Goal: Complete application form

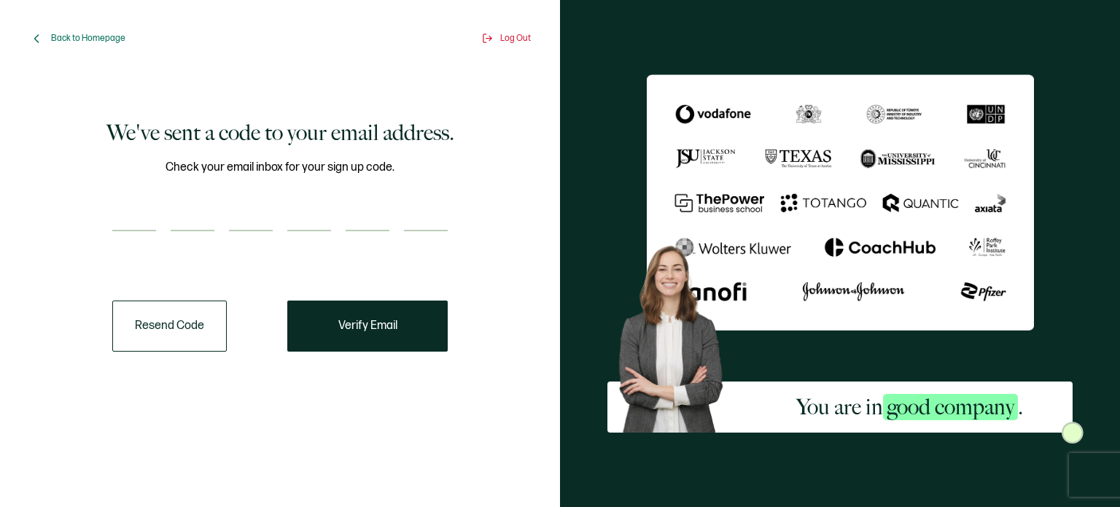
click at [153, 209] on input "number" at bounding box center [134, 216] width 44 height 29
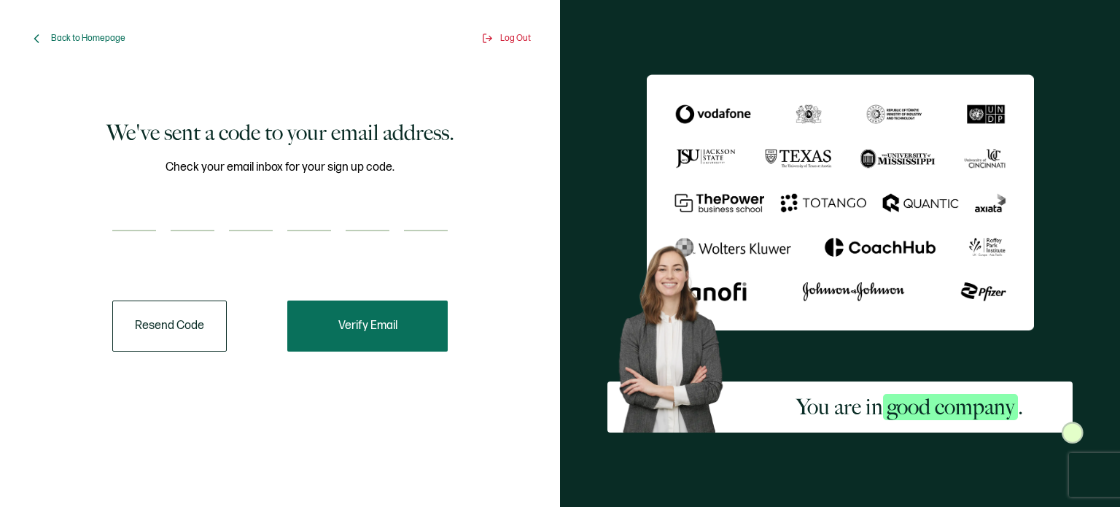
click at [365, 315] on button "Verify Email" at bounding box center [367, 325] width 160 height 51
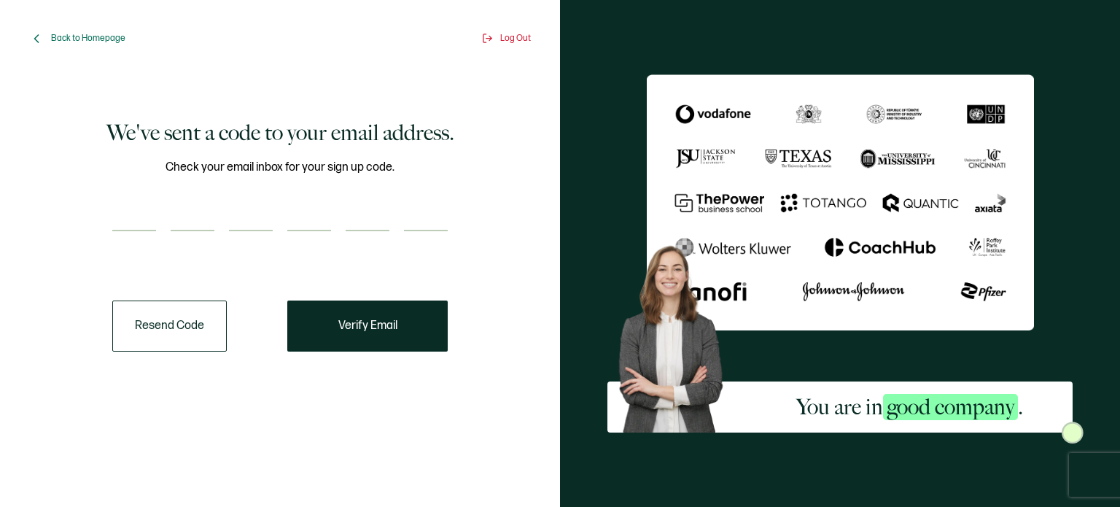
click at [146, 212] on input "number" at bounding box center [134, 216] width 44 height 29
paste input "9"
type input "9"
type input "0"
type input "3"
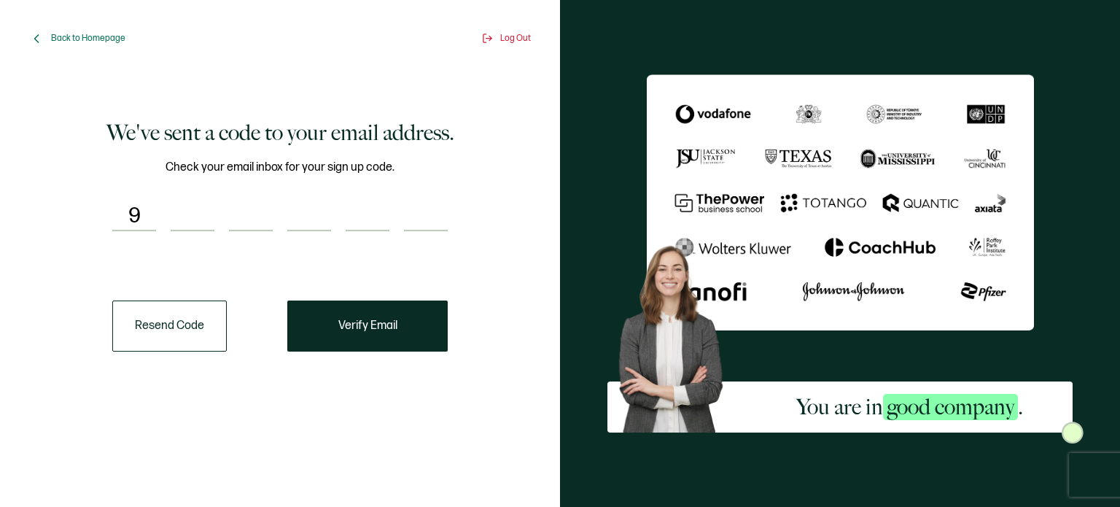
type input "4"
type input "0"
type input "7"
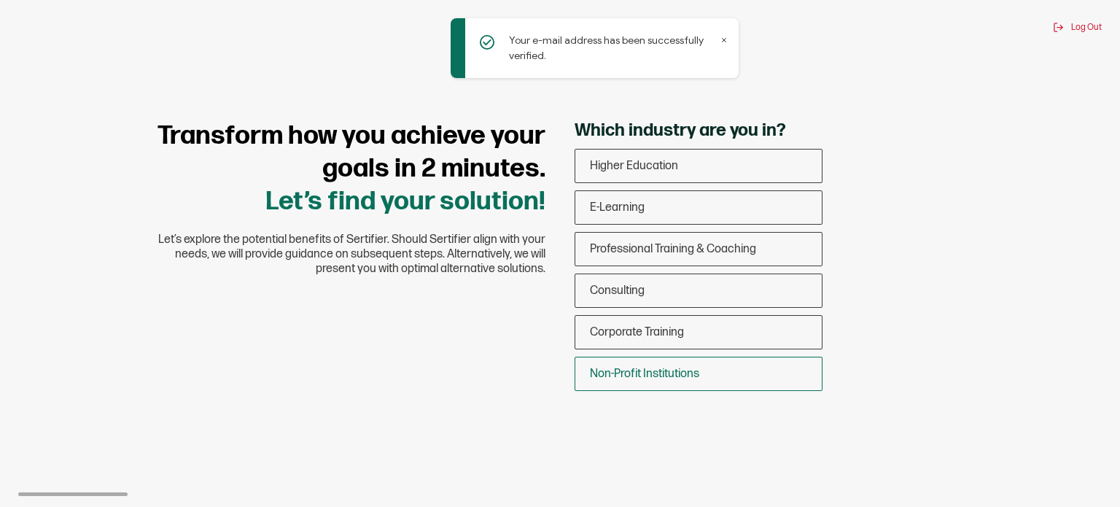
click at [673, 375] on span "Non-Profit Institutions" at bounding box center [644, 374] width 109 height 14
click at [0, 0] on input "Non-Profit Institutions" at bounding box center [0, 0] width 0 height 0
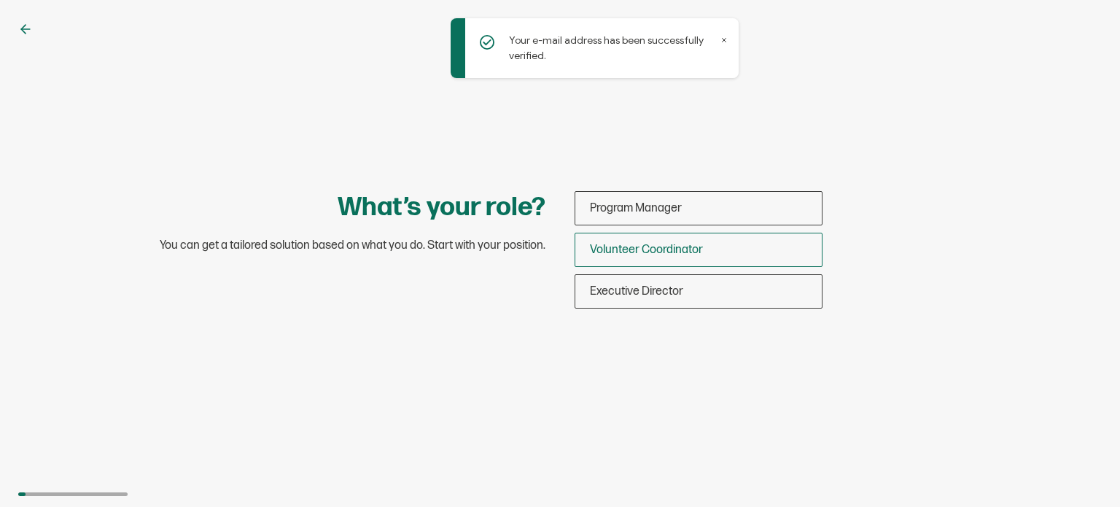
click at [688, 251] on span "Volunteer Coordinator" at bounding box center [646, 250] width 113 height 14
click at [0, 0] on input "Volunteer Coordinator" at bounding box center [0, 0] width 0 height 0
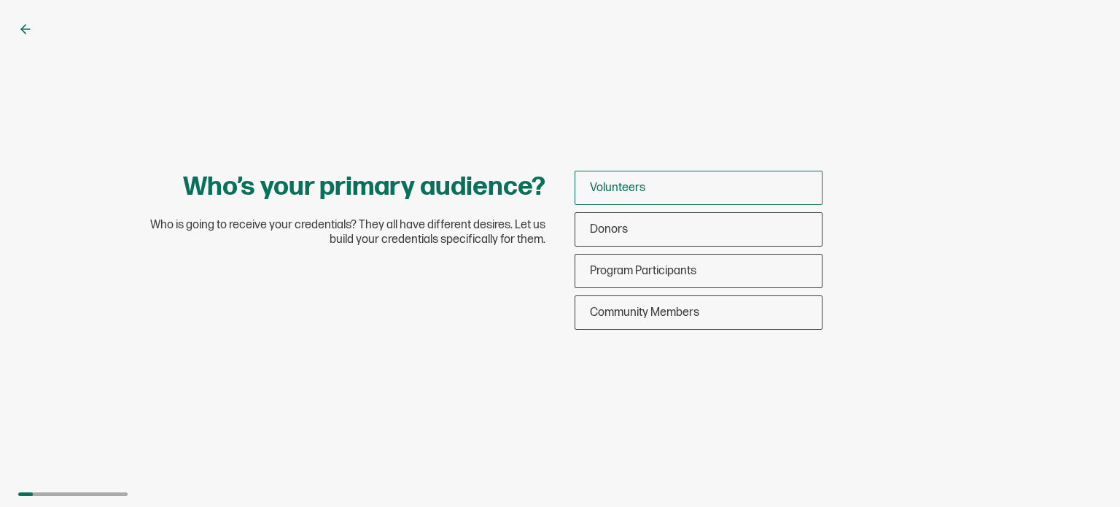
click at [620, 188] on span "Volunteers" at bounding box center [617, 188] width 55 height 14
click at [0, 0] on input "Volunteers" at bounding box center [0, 0] width 0 height 0
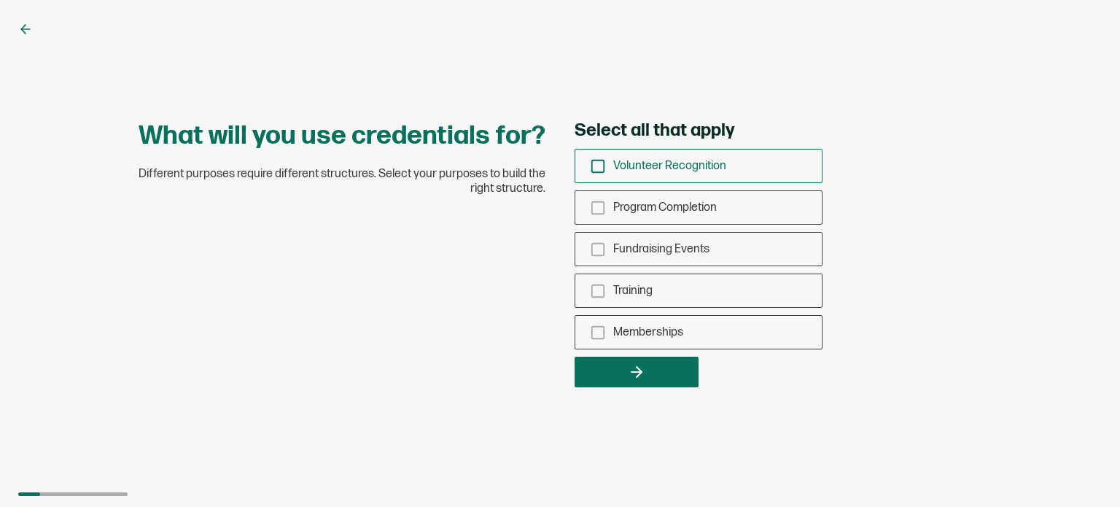
click at [601, 166] on icon "checkbox-group" at bounding box center [598, 166] width 16 height 16
click at [0, 0] on input "Volunteer Recognition" at bounding box center [0, 0] width 0 height 0
click at [598, 210] on icon "checkbox-group" at bounding box center [598, 208] width 16 height 16
click at [0, 0] on input "Program Completion" at bounding box center [0, 0] width 0 height 0
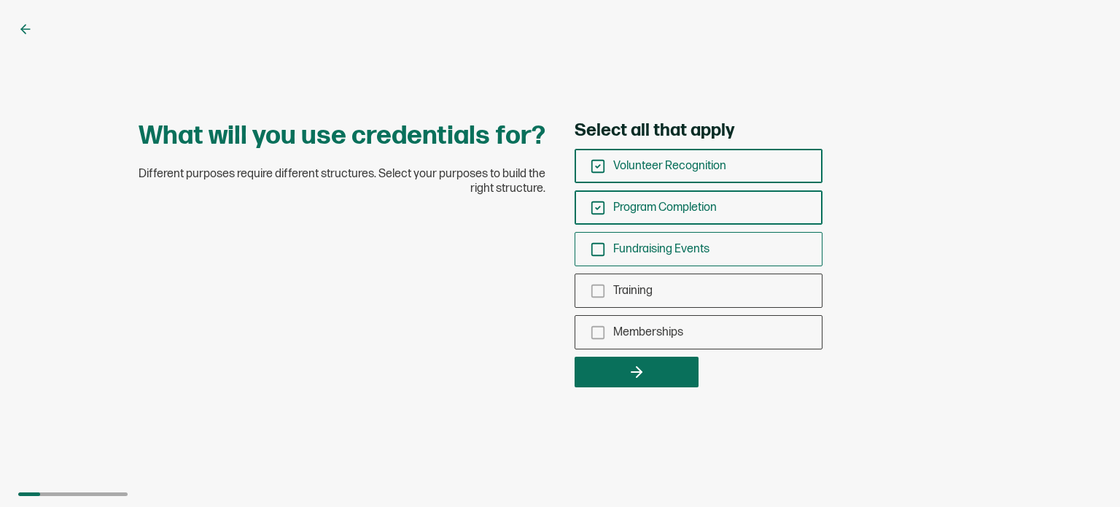
click at [600, 243] on rect "checkbox-group" at bounding box center [598, 249] width 12 height 12
click at [0, 0] on input "Fundraising Events" at bounding box center [0, 0] width 0 height 0
click at [601, 288] on icon "checkbox-group" at bounding box center [598, 291] width 16 height 16
click at [0, 0] on input "Training" at bounding box center [0, 0] width 0 height 0
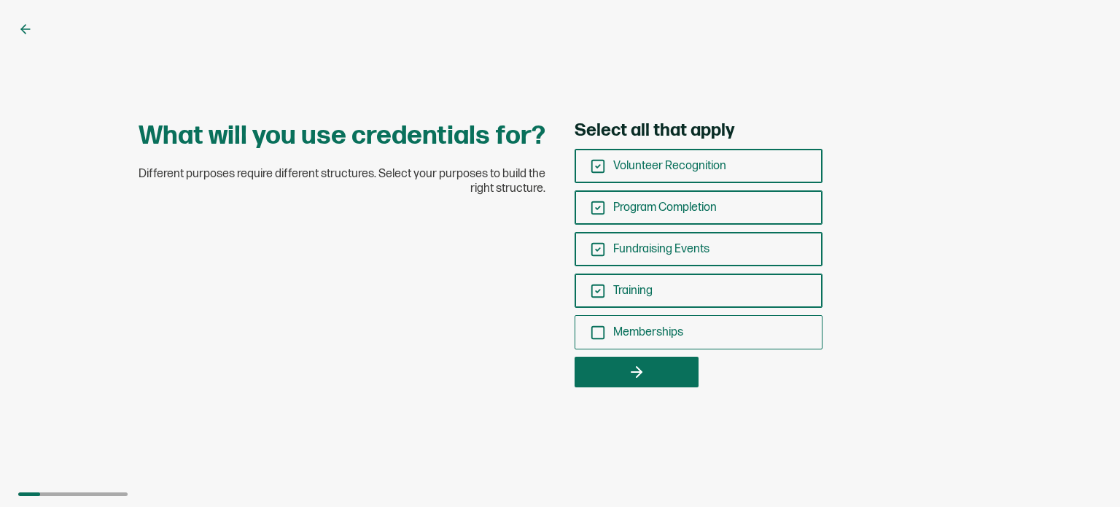
click at [599, 332] on icon "checkbox-group" at bounding box center [598, 332] width 16 height 16
click at [0, 0] on input "Memberships" at bounding box center [0, 0] width 0 height 0
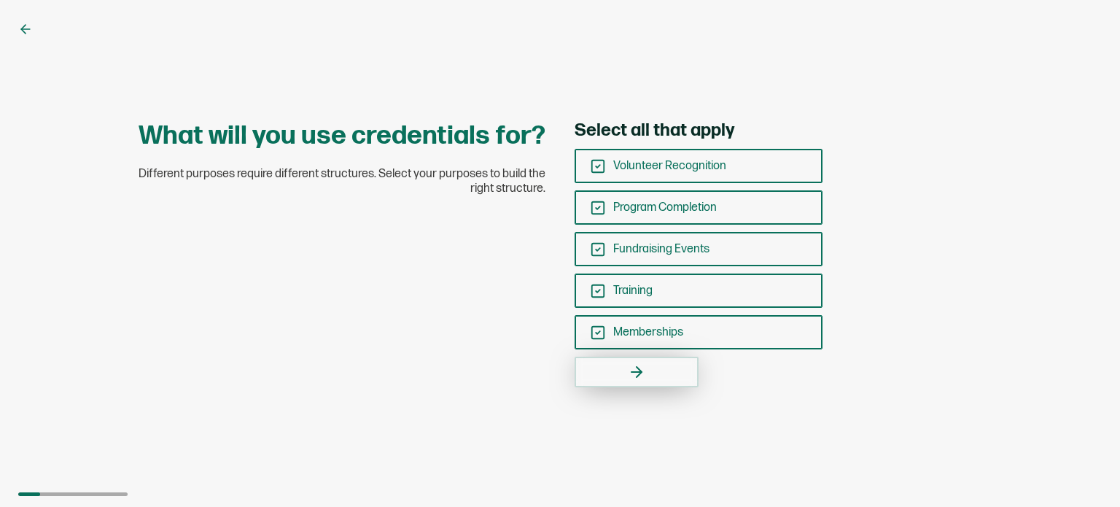
click at [608, 382] on button "button" at bounding box center [636, 371] width 124 height 31
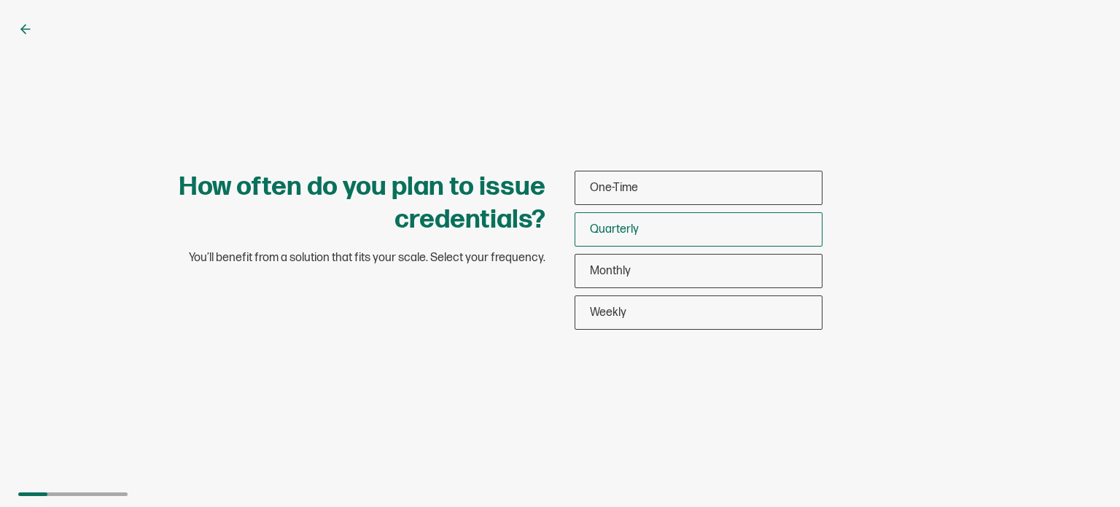
click at [617, 232] on span "Quarterly" at bounding box center [614, 229] width 49 height 14
click at [0, 0] on input "Quarterly" at bounding box center [0, 0] width 0 height 0
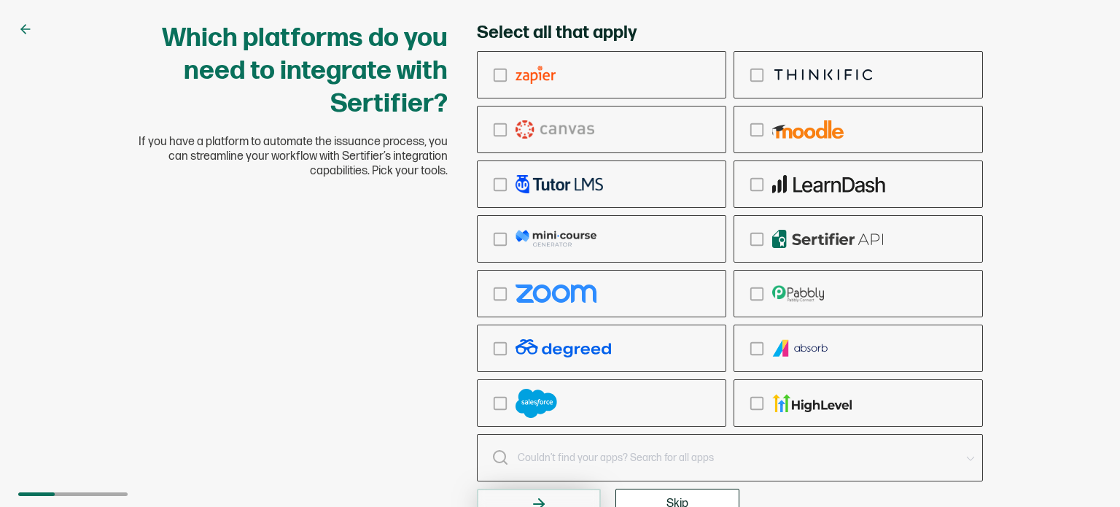
click at [552, 499] on button "button" at bounding box center [539, 503] width 124 height 31
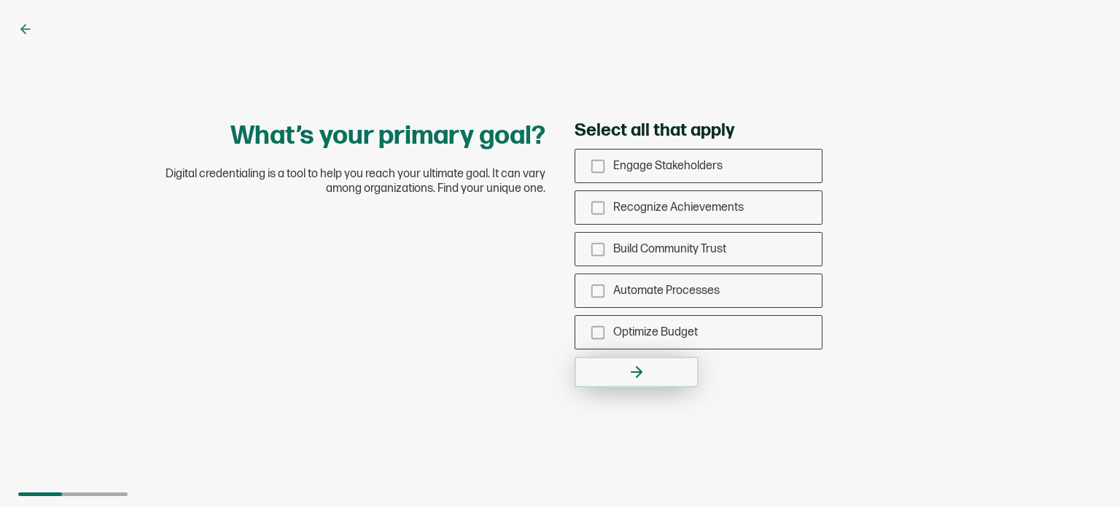
click at [652, 367] on button "button" at bounding box center [636, 371] width 124 height 31
click at [663, 368] on button "button" at bounding box center [636, 371] width 124 height 31
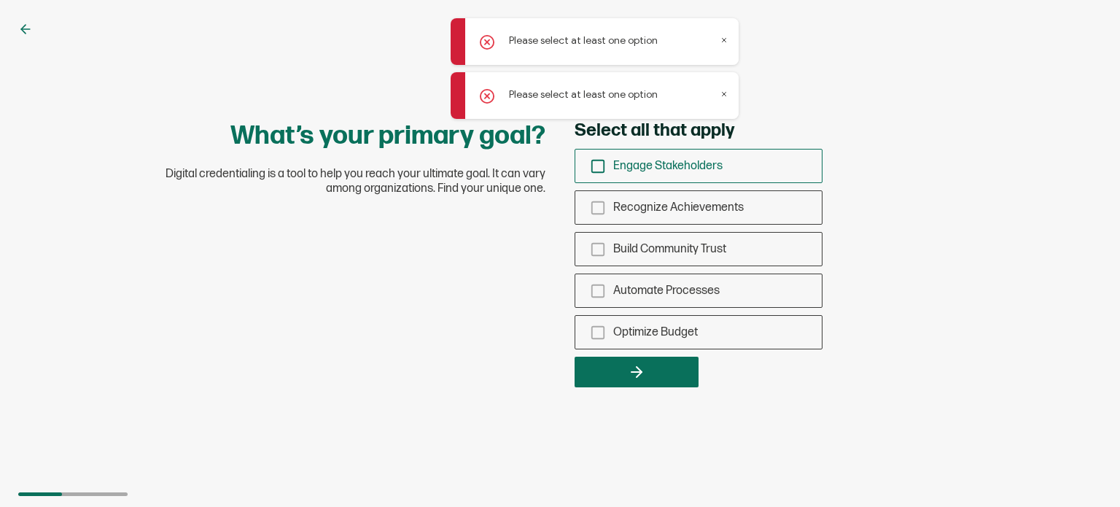
click at [598, 161] on icon "checkbox-group" at bounding box center [598, 166] width 16 height 16
click at [0, 0] on input "Engage Stakeholders" at bounding box center [0, 0] width 0 height 0
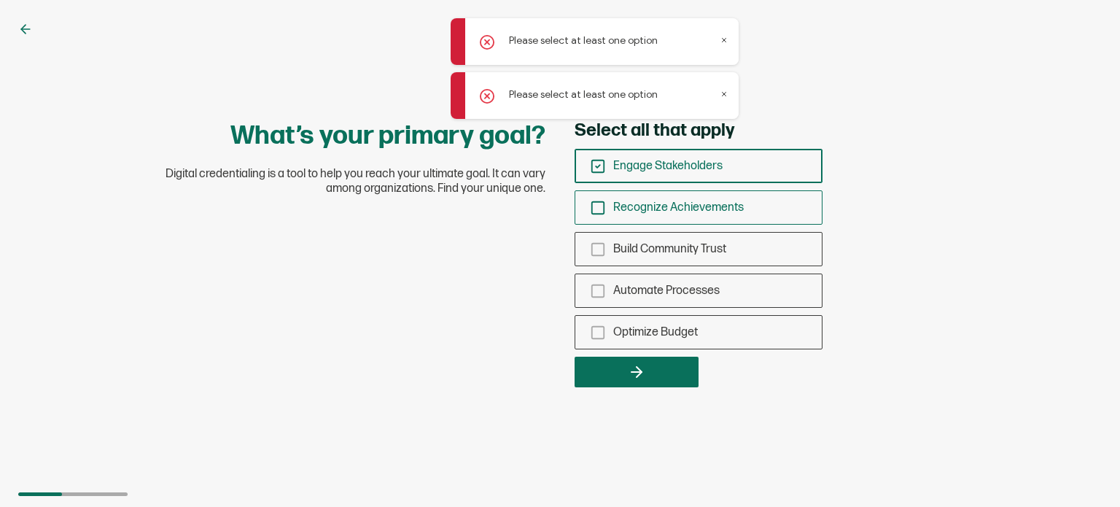
click at [598, 211] on icon "checkbox-group" at bounding box center [598, 208] width 16 height 16
click at [0, 0] on input "Recognize Achievements" at bounding box center [0, 0] width 0 height 0
drag, startPoint x: 598, startPoint y: 249, endPoint x: 598, endPoint y: 273, distance: 24.1
click at [598, 251] on icon "checkbox-group" at bounding box center [598, 249] width 16 height 16
click at [0, 0] on input "Build Community Trust" at bounding box center [0, 0] width 0 height 0
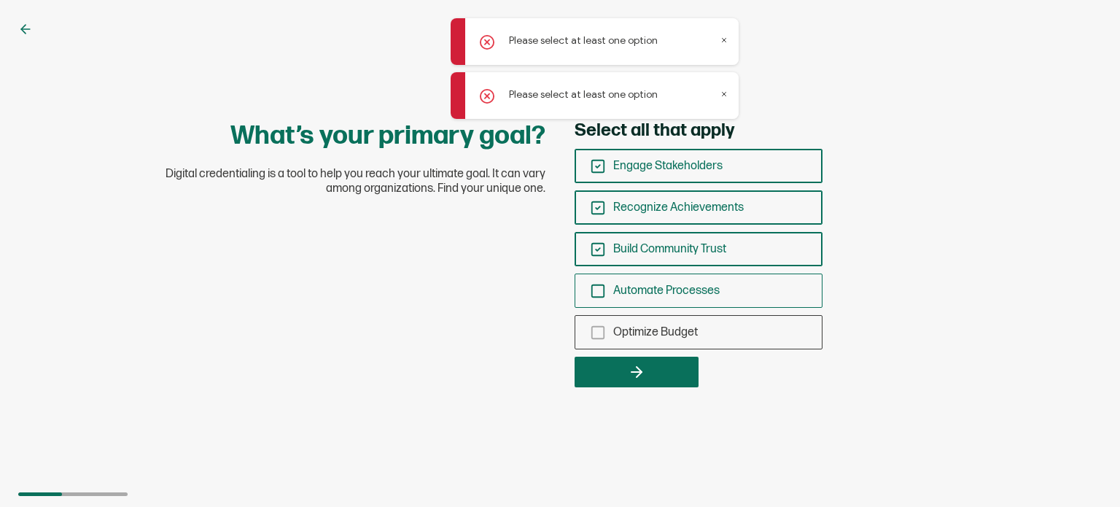
click at [596, 283] on icon "checkbox-group" at bounding box center [598, 291] width 16 height 16
click at [0, 0] on input "Automate Processes" at bounding box center [0, 0] width 0 height 0
drag, startPoint x: 595, startPoint y: 313, endPoint x: 595, endPoint y: 329, distance: 15.3
click at [595, 316] on div "Engage Stakeholders Recognize Achievements Build Community Trust Automate Proce…" at bounding box center [698, 249] width 248 height 200
click at [595, 340] on div "Optimize Budget" at bounding box center [698, 332] width 246 height 34
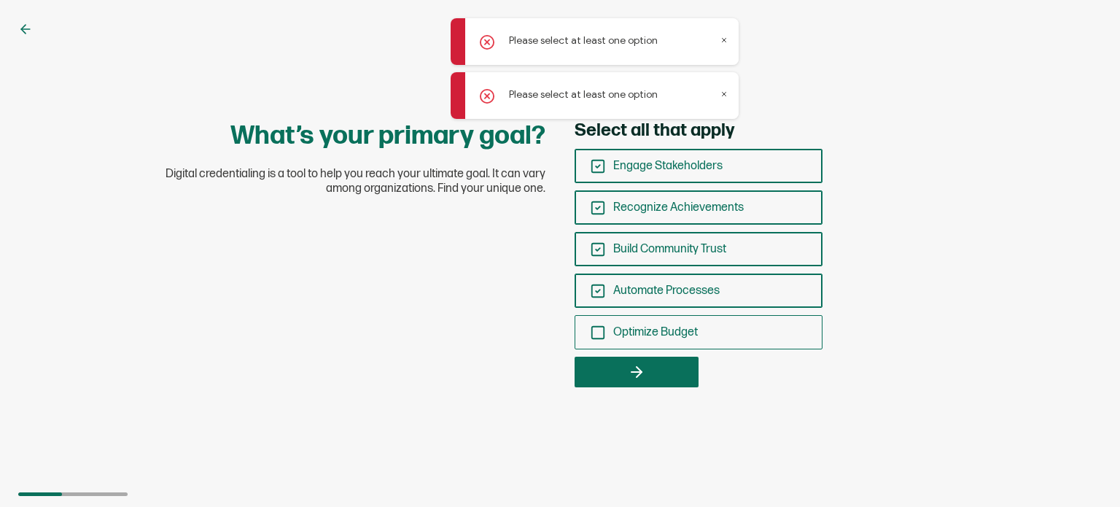
click at [0, 0] on input "Optimize Budget" at bounding box center [0, 0] width 0 height 0
click at [646, 396] on div "What’s your primary goal? Digital credentialing is a tool to help you reach you…" at bounding box center [560, 253] width 1120 height 507
click at [685, 383] on button "button" at bounding box center [636, 371] width 124 height 31
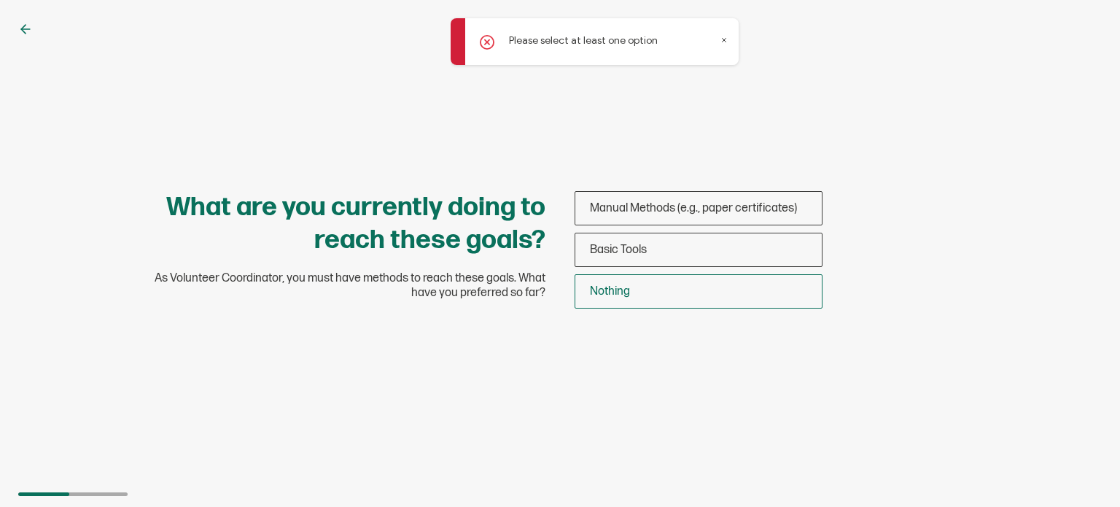
click at [615, 294] on span "Nothing" at bounding box center [610, 291] width 40 height 14
click at [0, 0] on input "Nothing" at bounding box center [0, 0] width 0 height 0
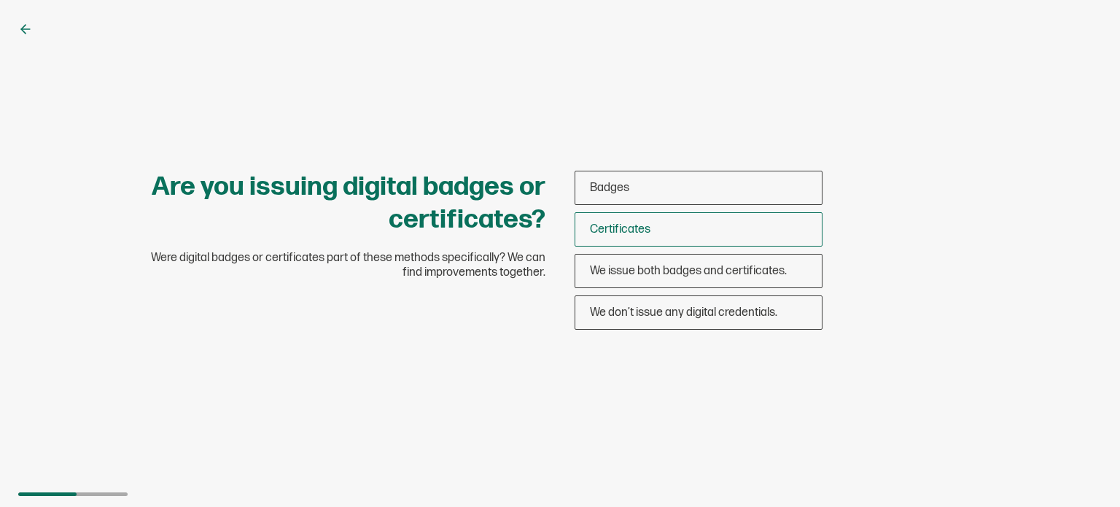
click at [621, 223] on span "Certificates" at bounding box center [620, 229] width 60 height 14
click at [0, 0] on input "Certificates" at bounding box center [0, 0] width 0 height 0
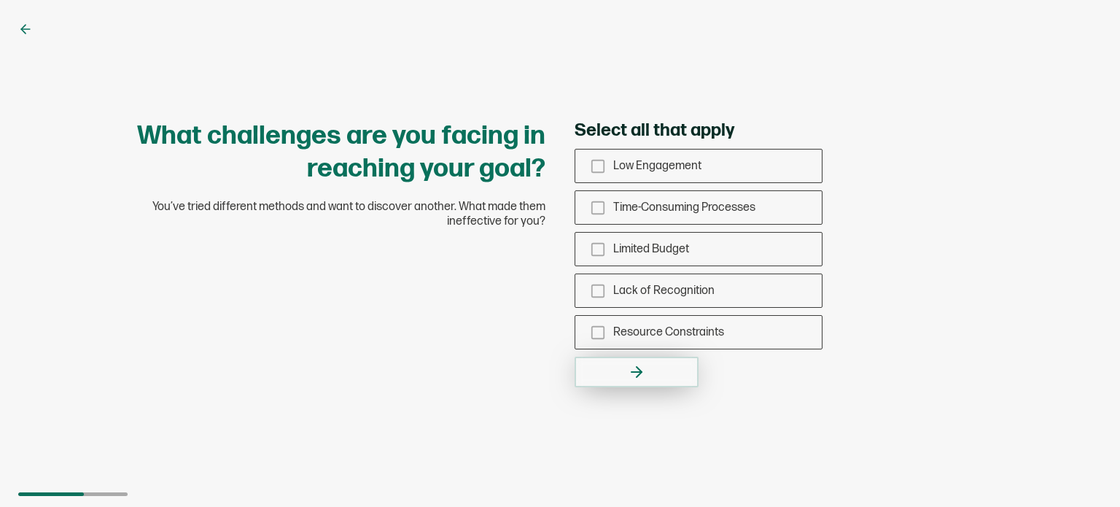
click at [620, 363] on button "button" at bounding box center [636, 371] width 124 height 31
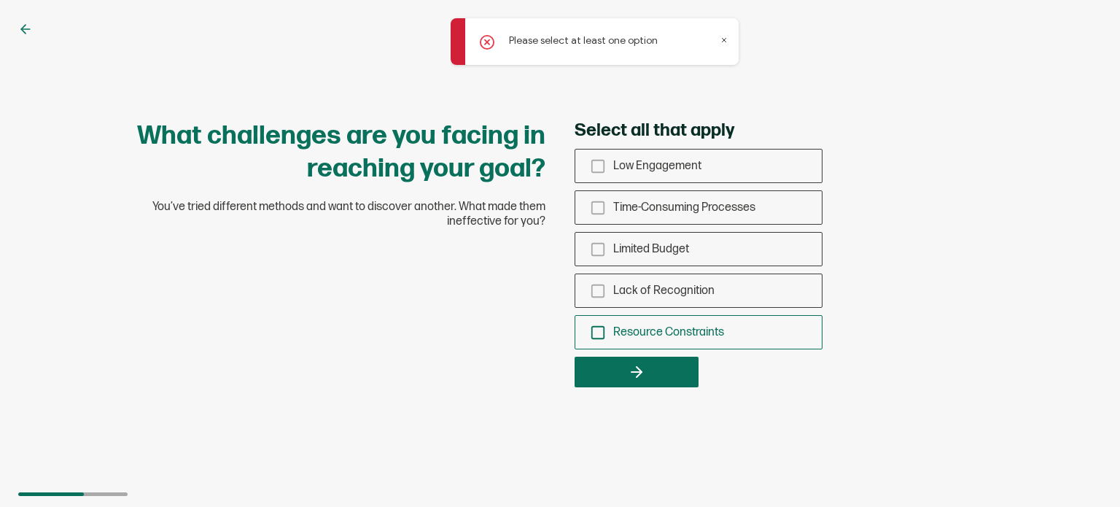
click at [618, 324] on div "Resource Constraints" at bounding box center [698, 332] width 246 height 34
click at [0, 0] on input "Resource Constraints" at bounding box center [0, 0] width 0 height 0
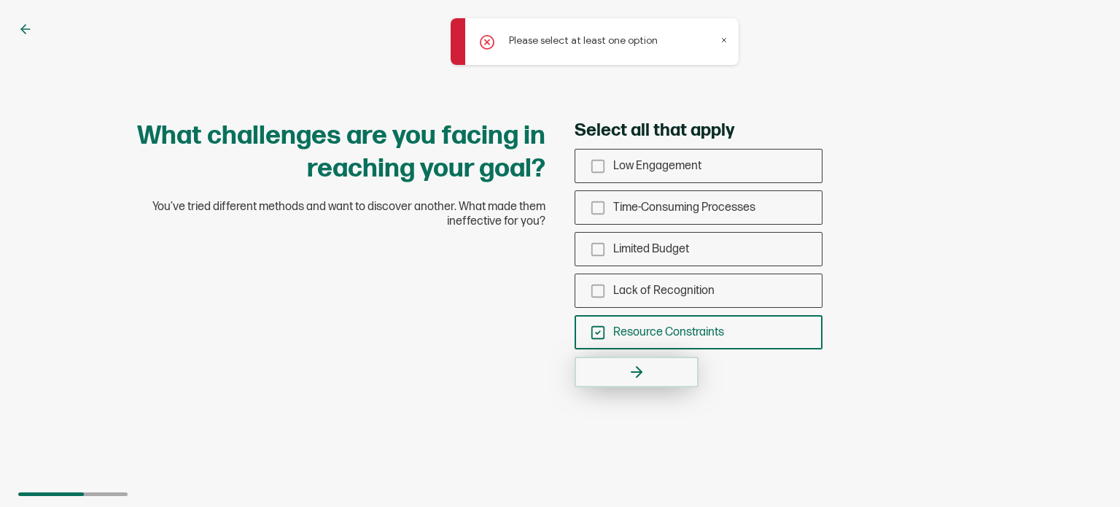
click at [638, 370] on icon "button" at bounding box center [638, 372] width 5 height 10
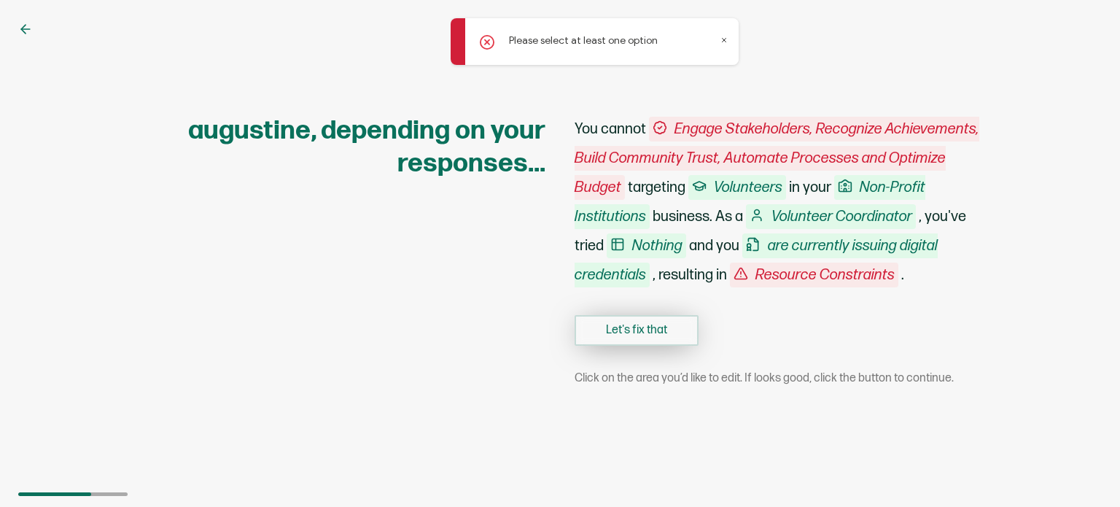
click at [646, 334] on button "Let's fix that" at bounding box center [636, 330] width 124 height 31
